Goal: Obtain resource: Obtain resource

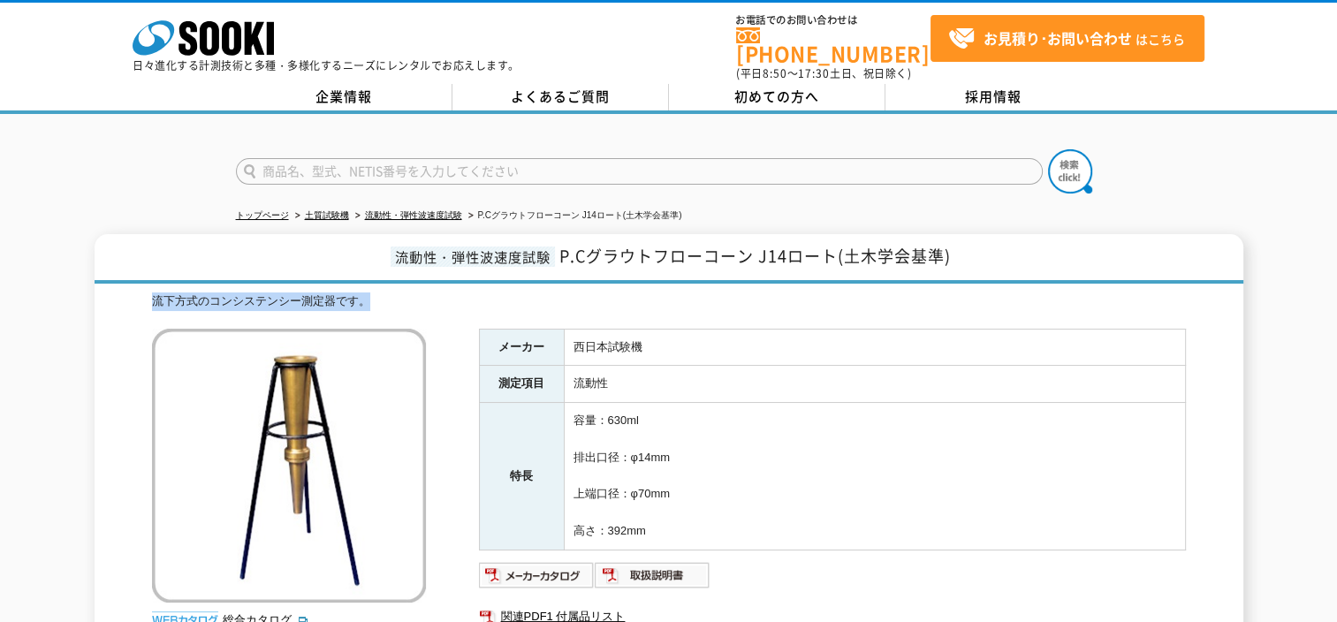
drag, startPoint x: 364, startPoint y: 290, endPoint x: 151, endPoint y: 286, distance: 213.0
click at [152, 292] on div "流下方式のコンシステンシー測定器です。" at bounding box center [669, 301] width 1034 height 19
drag, startPoint x: 151, startPoint y: 286, endPoint x: 135, endPoint y: 286, distance: 15.9
click at [135, 286] on div "流動性・弾性波速度試験 P.Cグラウトフローコーン J14ロート(土木学会基準) 流下方式のコンシステンシー測定器です。 総合カタログ メーカー 西日本試験機…" at bounding box center [669, 471] width 1149 height 474
click at [152, 292] on div "流下方式のコンシステンシー測定器です。" at bounding box center [669, 301] width 1034 height 19
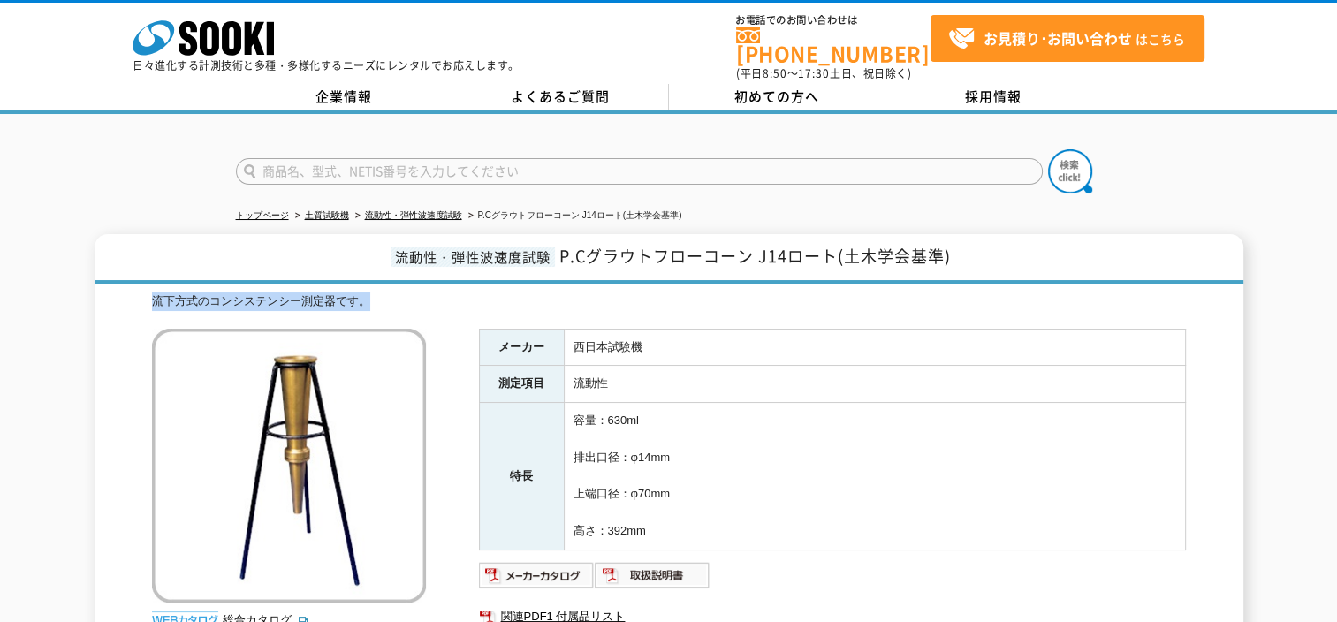
drag, startPoint x: 390, startPoint y: 284, endPoint x: 152, endPoint y: 282, distance: 237.7
click at [152, 292] on div "流下方式のコンシステンシー測定器です。" at bounding box center [669, 301] width 1034 height 19
drag, startPoint x: 152, startPoint y: 282, endPoint x: 416, endPoint y: 277, distance: 264.2
click at [416, 277] on div "流動性・弾性波速度試験 P.Cグラウトフローコーン J14ロート(土木学会基準) 流下方式のコンシステンシー測定器です。 総合カタログ メーカー 西日本試験機…" at bounding box center [669, 471] width 1149 height 474
click at [410, 296] on div "流下方式のコンシステンシー測定器です。" at bounding box center [669, 301] width 1034 height 19
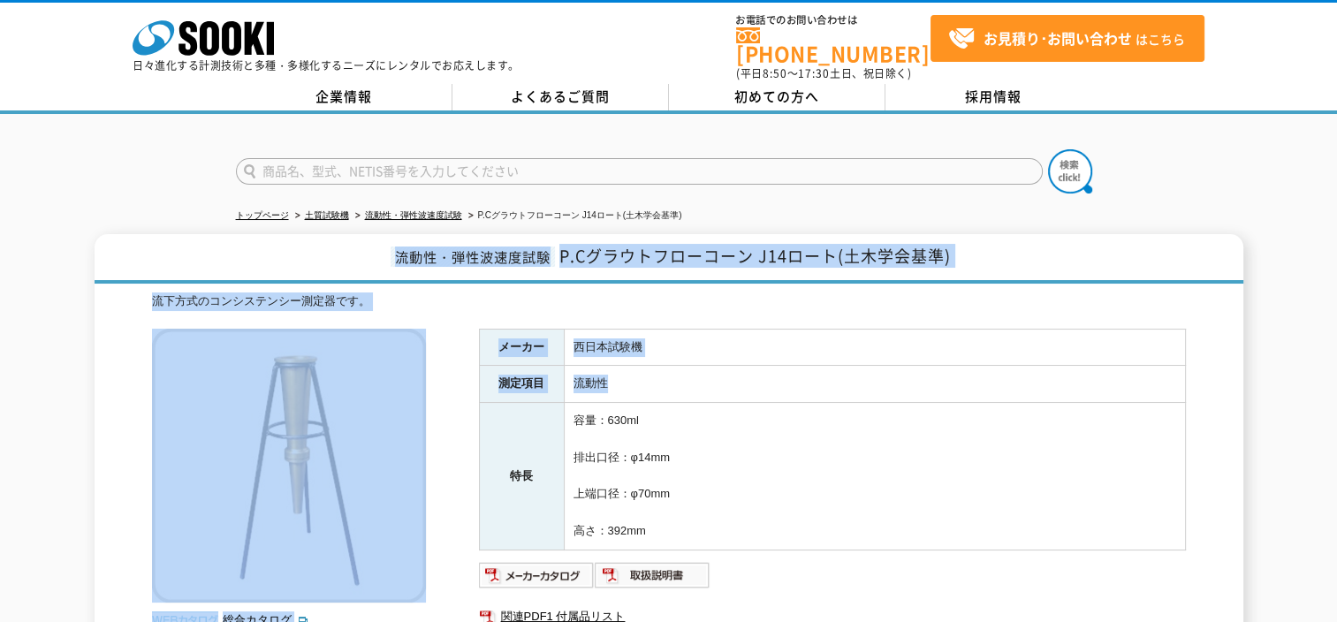
drag, startPoint x: 603, startPoint y: 368, endPoint x: 129, endPoint y: 243, distance: 489.7
click at [129, 243] on div "流動性・弾性波速度試験 P.Cグラウトフローコーン J14ロート(土木学会基準) 流下方式のコンシステンシー測定器です。 総合カタログ メーカー 西日本試験機…" at bounding box center [669, 471] width 1149 height 474
click at [542, 292] on div "流下方式のコンシステンシー測定器です。" at bounding box center [669, 301] width 1034 height 19
drag, startPoint x: 624, startPoint y: 372, endPoint x: 209, endPoint y: 237, distance: 436.7
click at [209, 237] on div "流動性・弾性波速度試験 P.Cグラウトフローコーン J14ロート(土木学会基準) 流下方式のコンシステンシー測定器です。 総合カタログ メーカー 西日本試験機…" at bounding box center [669, 471] width 1149 height 474
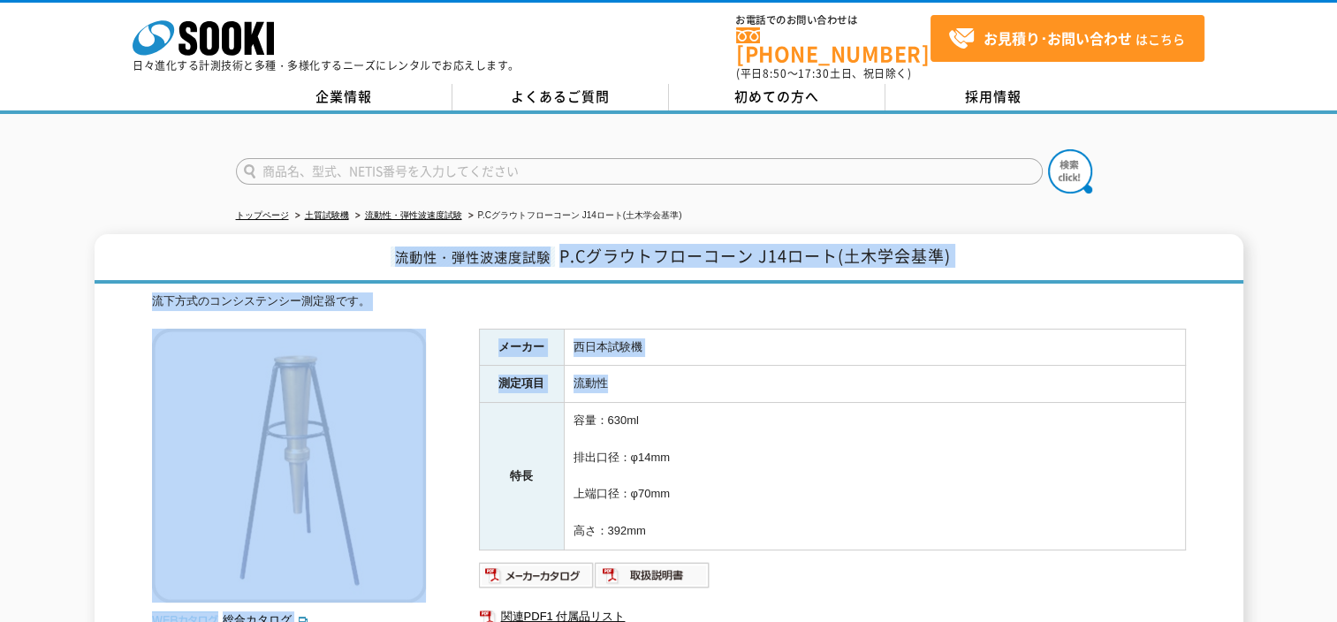
click at [562, 278] on div "流動性・弾性波速度試験 P.Cグラウトフローコーン J14ロート(土木学会基準) 流下方式のコンシステンシー測定器です。 総合カタログ メーカー 西日本試験機…" at bounding box center [669, 471] width 1149 height 474
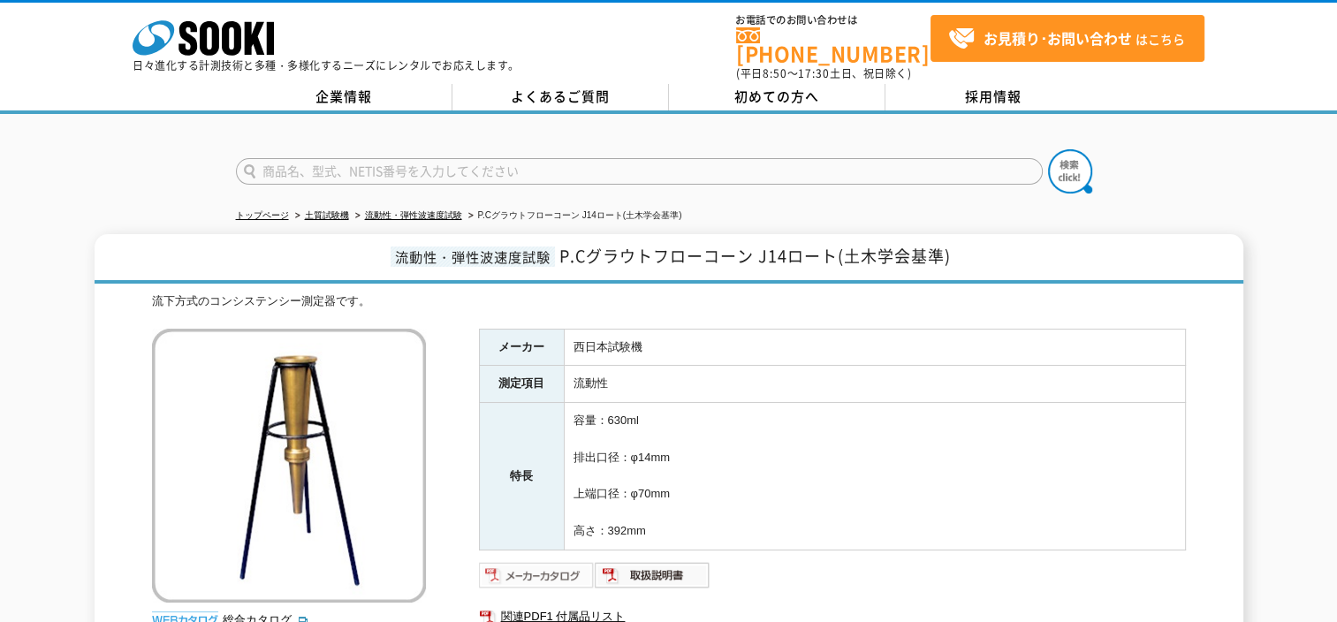
click at [512, 569] on img at bounding box center [537, 575] width 116 height 28
drag, startPoint x: 810, startPoint y: 337, endPoint x: 818, endPoint y: 283, distance: 55.4
click at [810, 337] on td "西日本試験機" at bounding box center [874, 347] width 621 height 37
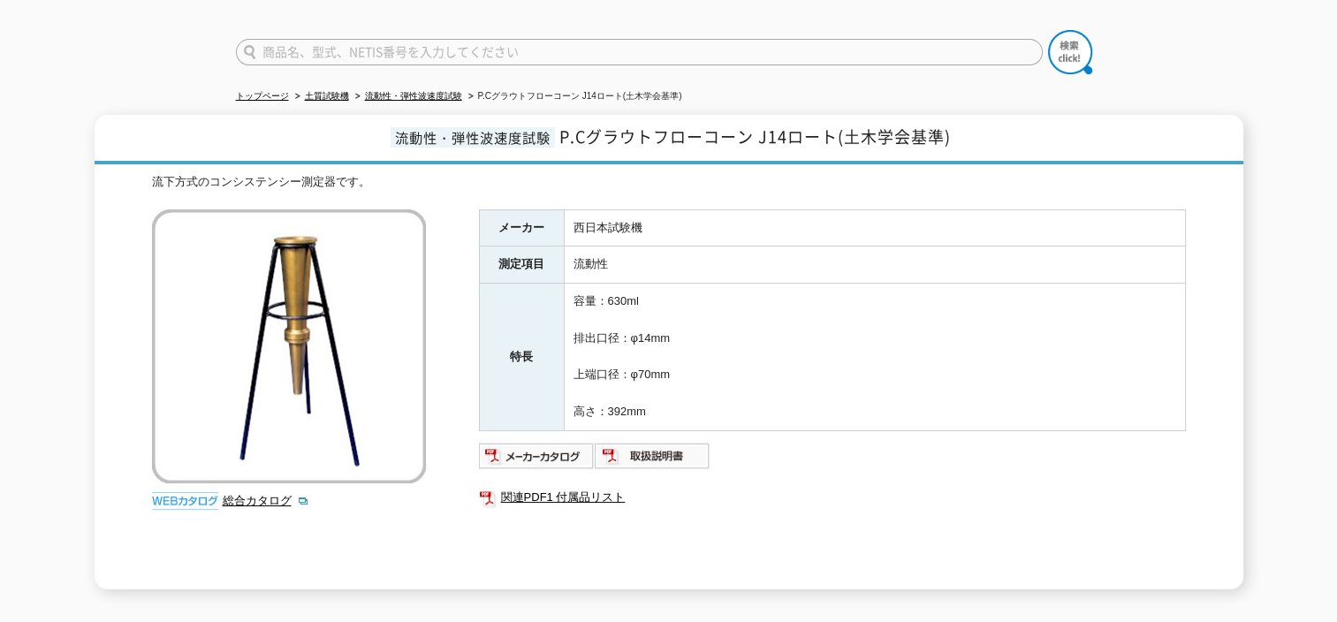
scroll to position [88, 0]
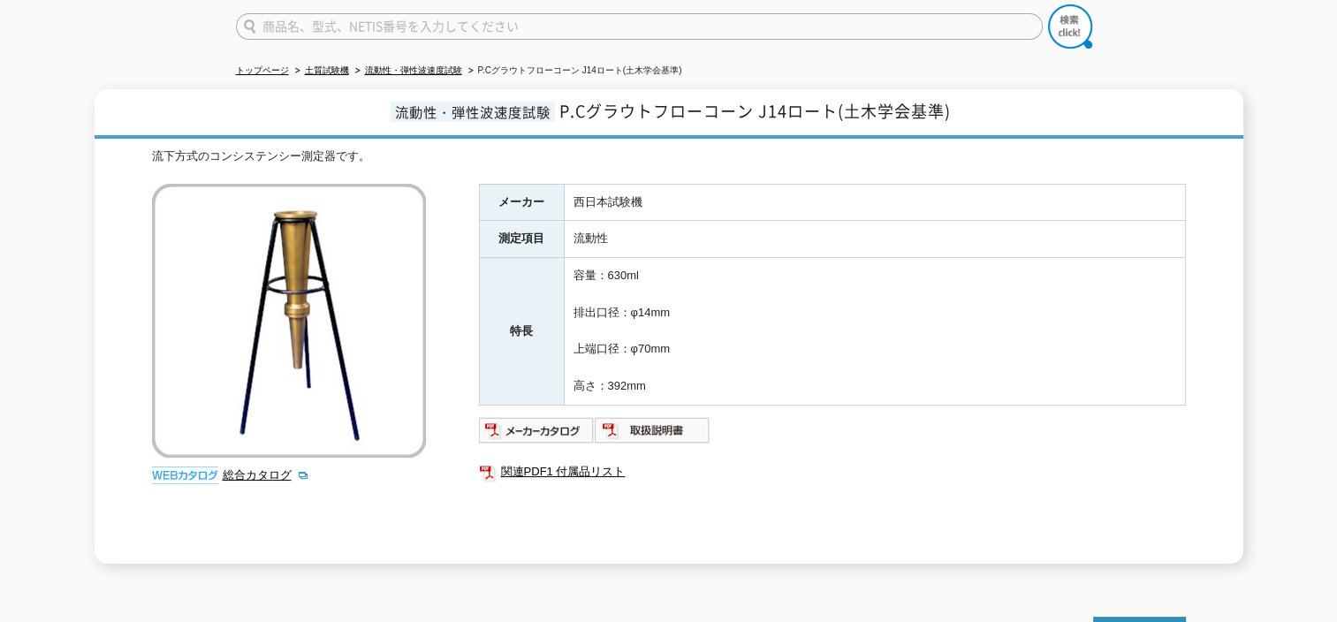
scroll to position [177, 0]
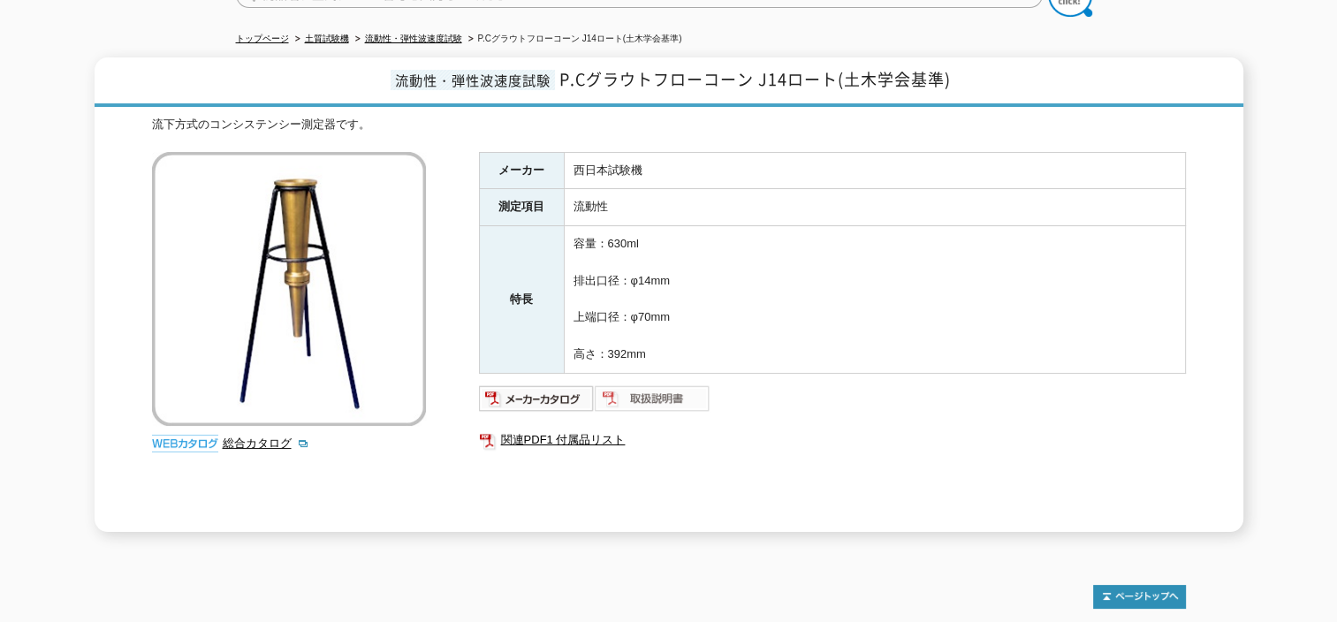
click at [654, 384] on img at bounding box center [653, 398] width 116 height 28
click at [529, 384] on img at bounding box center [537, 398] width 116 height 28
click at [670, 384] on img at bounding box center [653, 398] width 116 height 28
click at [718, 512] on div "メーカー 西日本試験機 測定項目 流動性 特長 容量：630ml 排出口径：φ14mm 上端口径：φ70mm 高さ：392mm 関連PDF1 付属品リスト" at bounding box center [832, 342] width 707 height 380
click at [259, 436] on link "総合カタログ" at bounding box center [266, 442] width 87 height 13
